Goal: Task Accomplishment & Management: Manage account settings

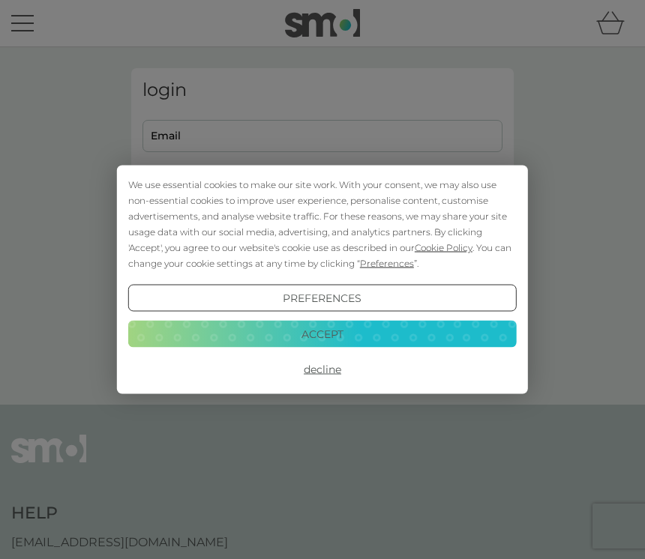
click at [324, 379] on button "Decline" at bounding box center [322, 369] width 388 height 27
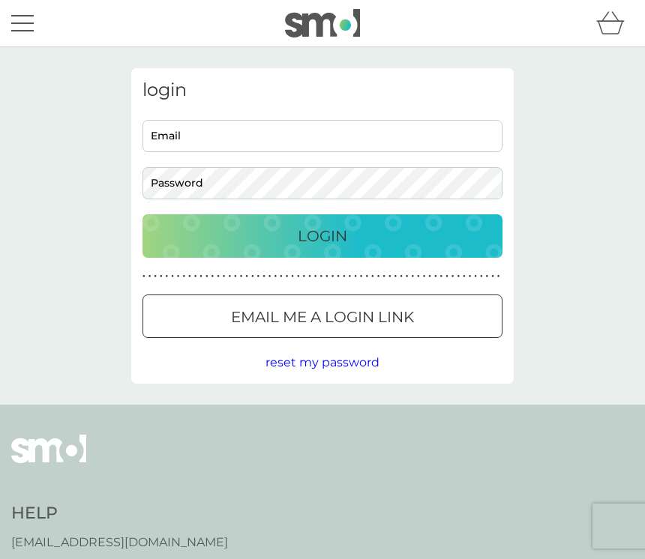
click at [254, 133] on input "Email" at bounding box center [322, 136] width 360 height 32
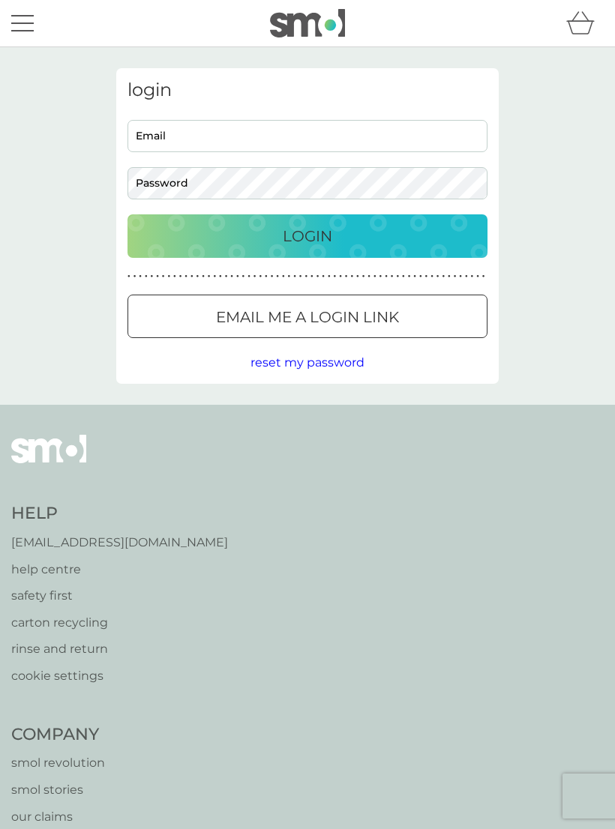
click at [312, 244] on p "Login" at bounding box center [307, 236] width 49 height 24
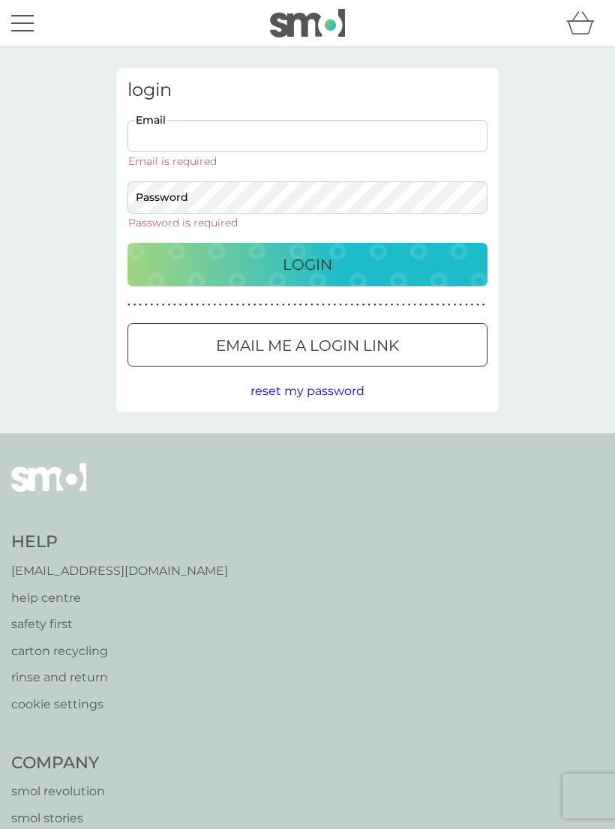
type input "cp.woolley@hotmail.com"
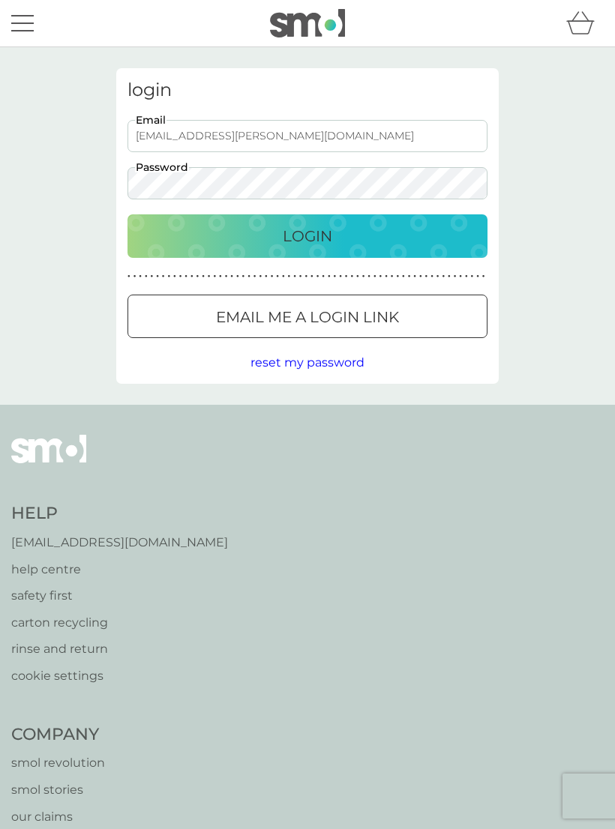
click at [338, 274] on div "● ● ● ● ● ● ● ● ● ● ● ● ● ● ● ● ● ● ● ● ● ● ● ● ● ● ● ● ● ● ● ● ● ● ● ● ● ● ● ●…" at bounding box center [325, 276] width 397 height 7
click at [346, 229] on div "Login" at bounding box center [307, 236] width 330 height 24
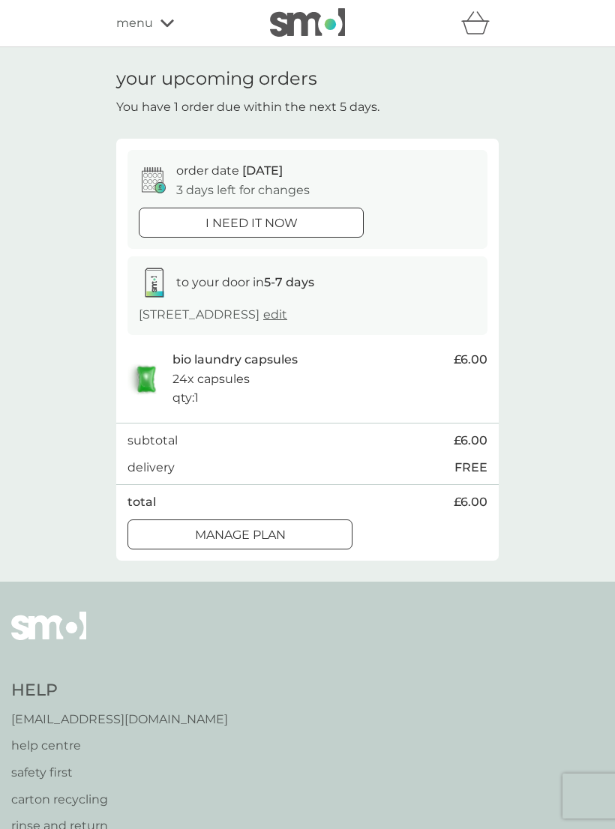
click at [276, 520] on button "Manage plan" at bounding box center [239, 535] width 225 height 30
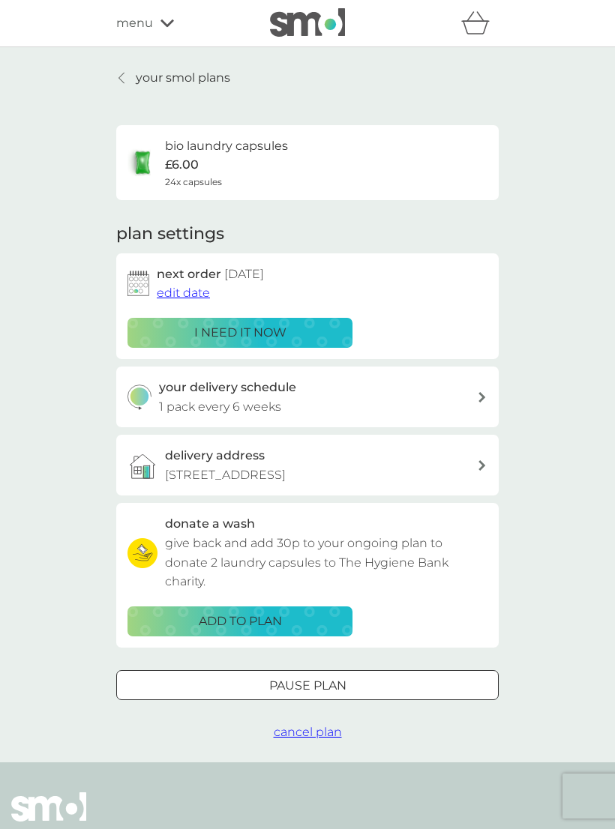
click at [188, 286] on span "edit date" at bounding box center [183, 293] width 53 height 14
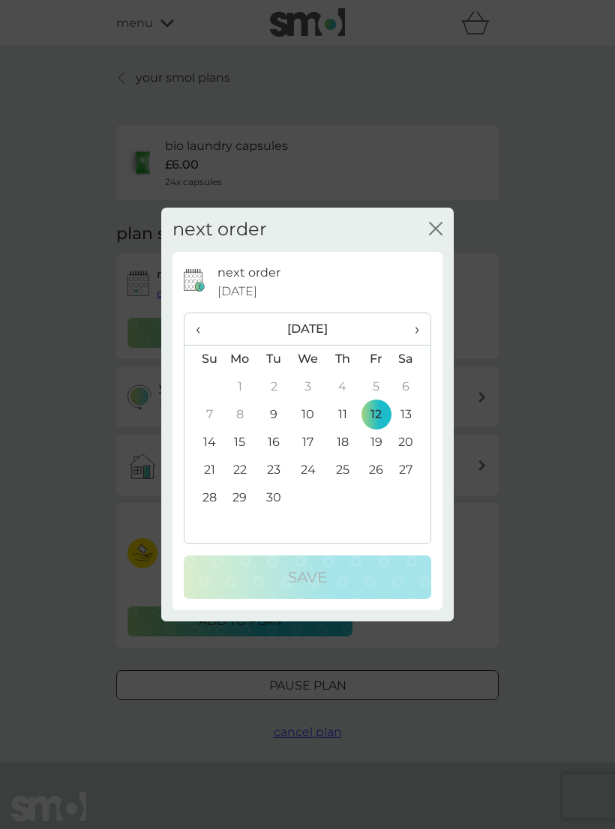
click at [421, 328] on th "›" at bounding box center [411, 329] width 37 height 32
click at [433, 219] on div "next order close" at bounding box center [307, 230] width 292 height 44
click at [435, 224] on icon "close" at bounding box center [435, 228] width 13 height 13
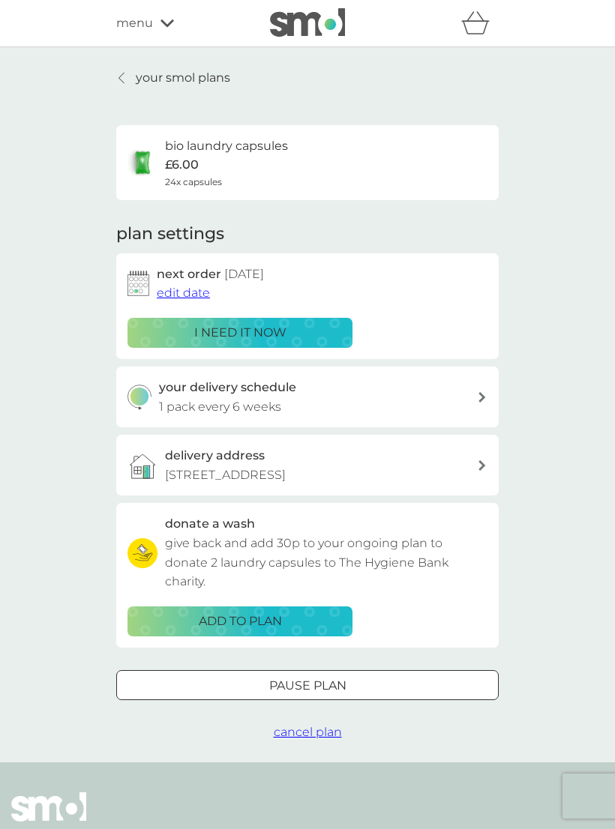
click at [193, 288] on span "edit date" at bounding box center [183, 293] width 53 height 14
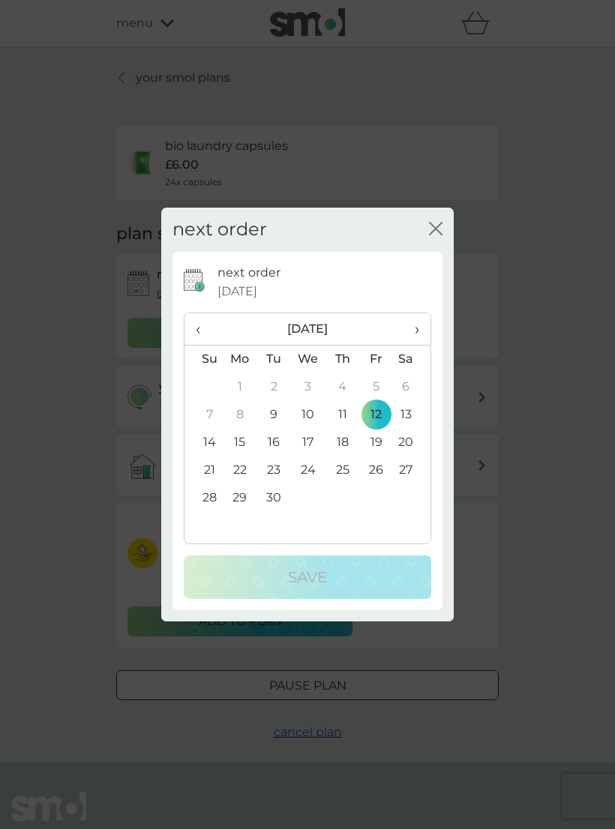
click at [419, 325] on span "›" at bounding box center [411, 328] width 15 height 31
click at [245, 436] on td "13" at bounding box center [240, 443] width 34 height 28
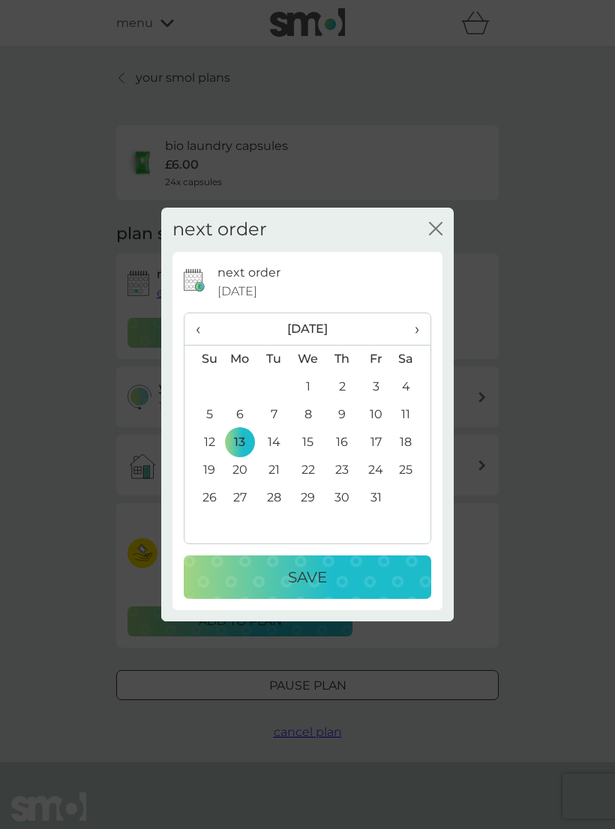
click at [328, 574] on div "Save" at bounding box center [307, 577] width 217 height 24
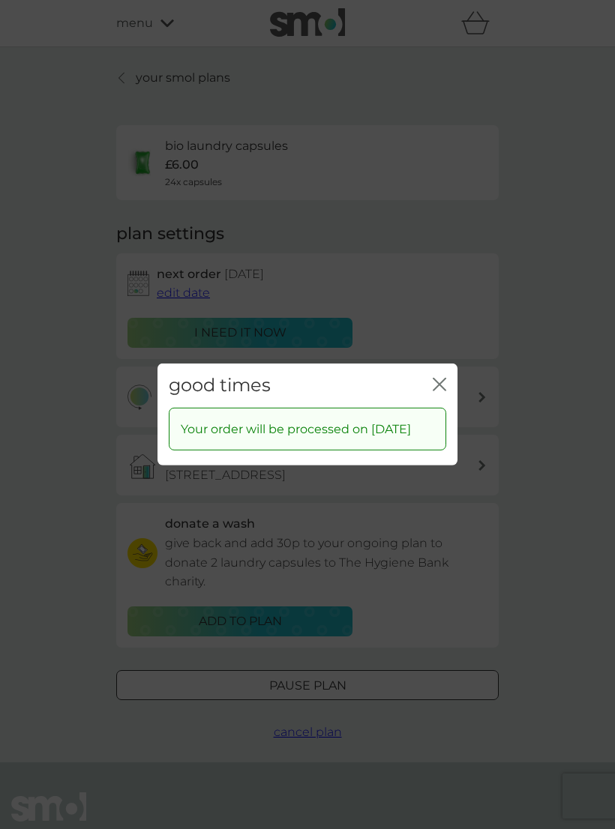
click at [442, 364] on div "good times close" at bounding box center [307, 386] width 300 height 44
click at [433, 378] on icon "close" at bounding box center [439, 384] width 13 height 13
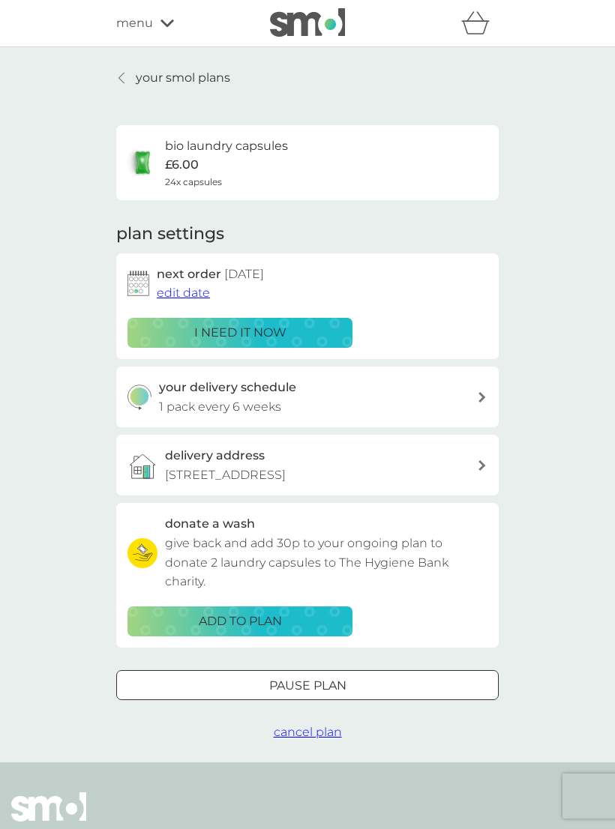
click at [169, 20] on icon at bounding box center [166, 23] width 13 height 9
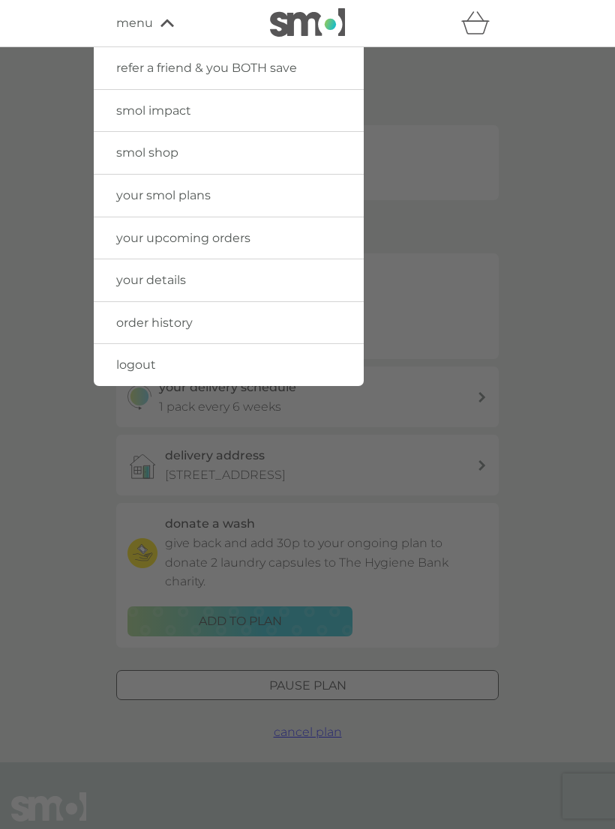
click at [158, 358] on link "logout" at bounding box center [229, 365] width 270 height 42
